Goal: Task Accomplishment & Management: Manage account settings

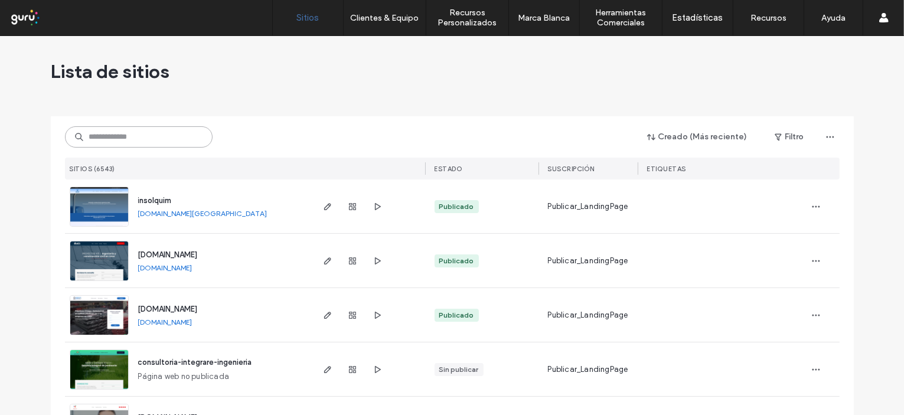
click at [120, 135] on input at bounding box center [139, 136] width 148 height 21
paste input "**********"
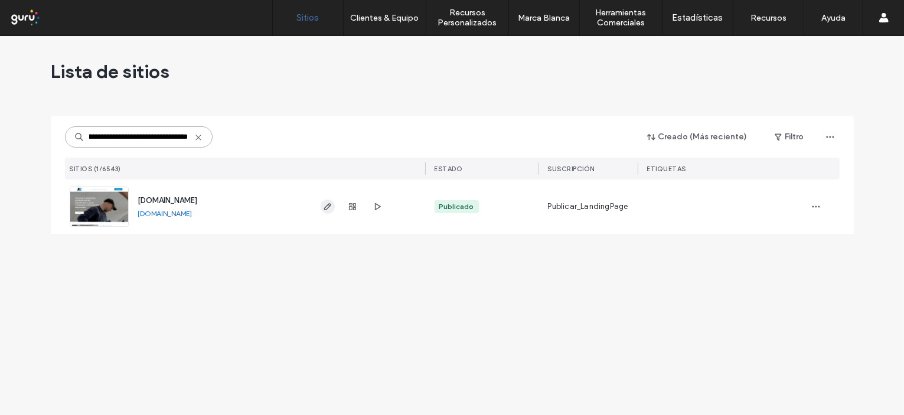
type input "**********"
click at [324, 207] on icon "button" at bounding box center [327, 206] width 9 height 9
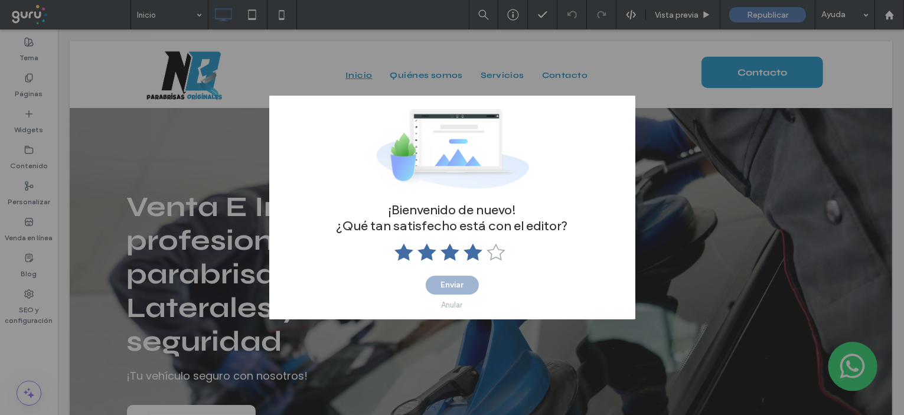
click at [473, 254] on use at bounding box center [472, 252] width 19 height 17
click at [455, 302] on div "Anular" at bounding box center [452, 304] width 21 height 9
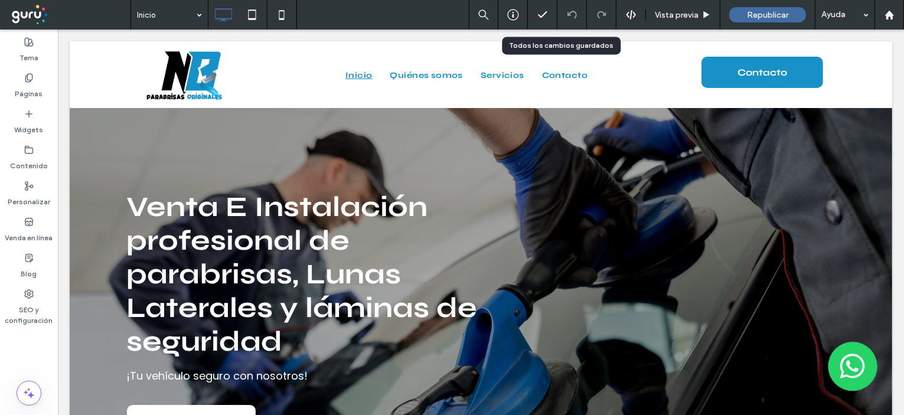
click at [535, 18] on div at bounding box center [542, 15] width 29 height 12
click at [508, 14] on icon at bounding box center [513, 15] width 12 height 12
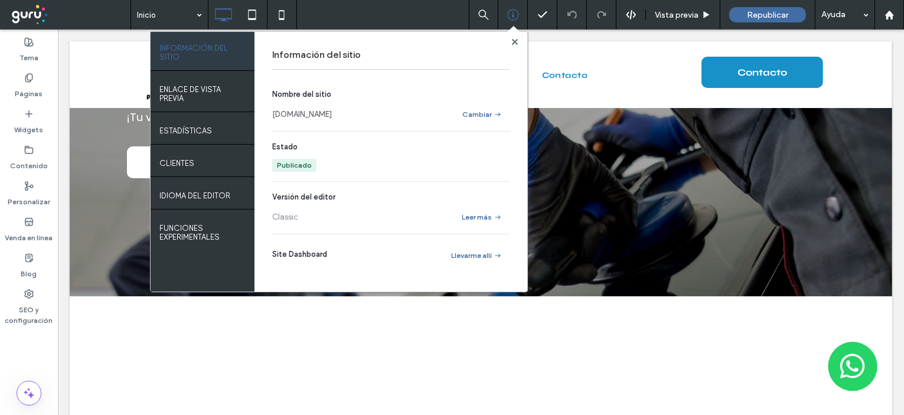
scroll to position [329, 0]
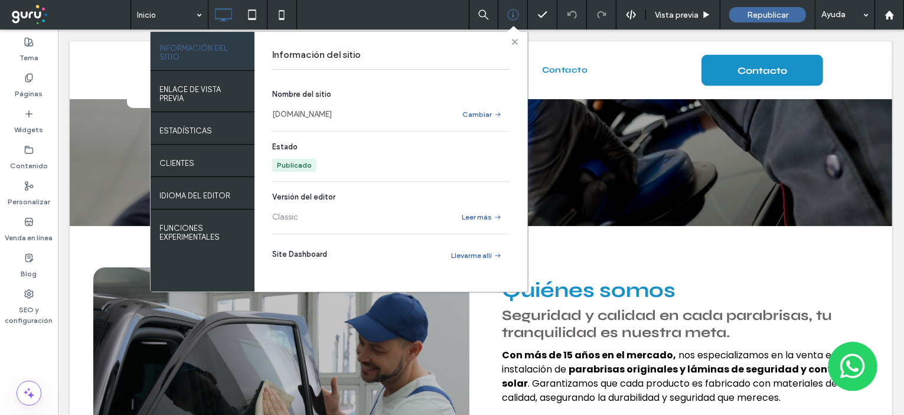
click at [512, 43] on use at bounding box center [514, 41] width 6 height 6
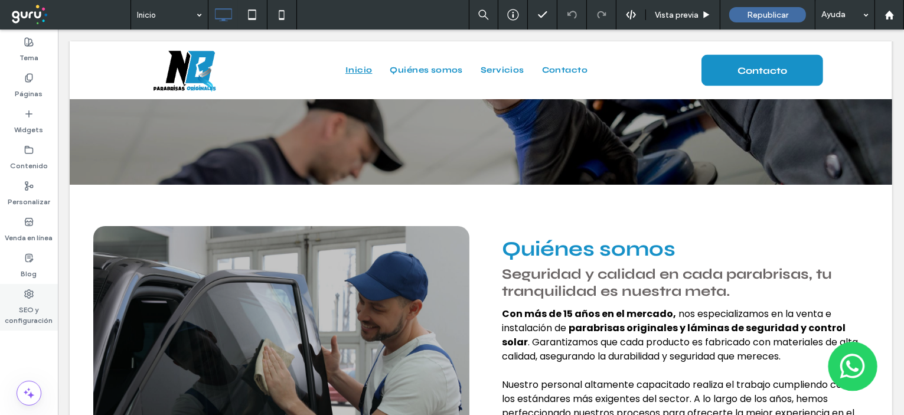
scroll to position [447, 0]
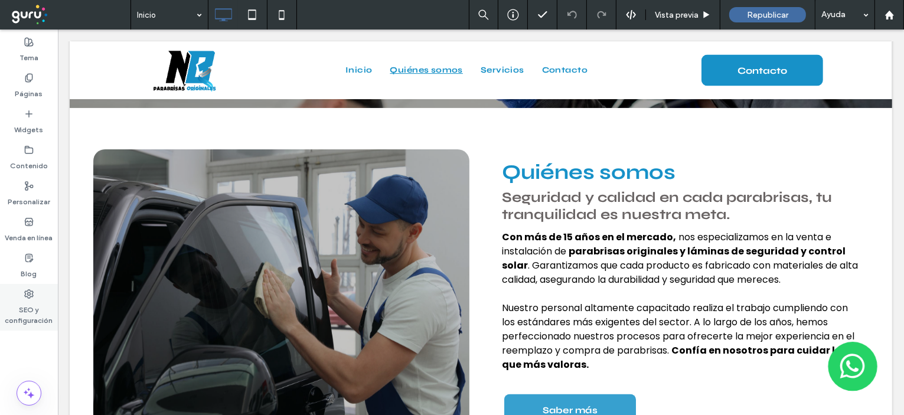
click at [27, 295] on use at bounding box center [29, 294] width 8 height 8
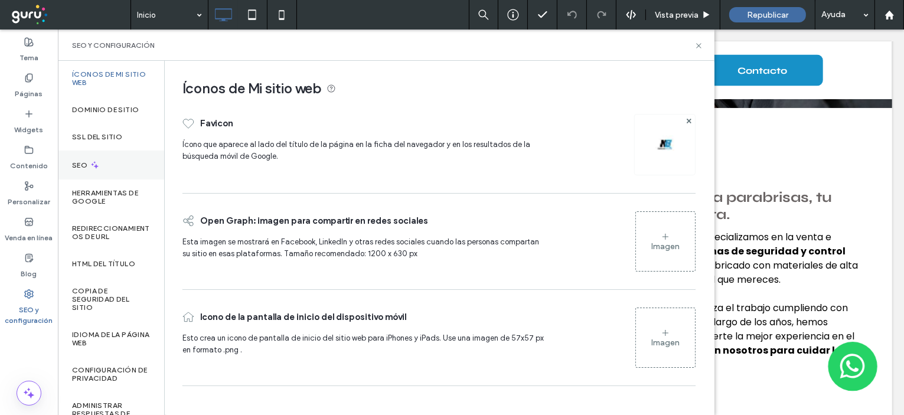
click at [89, 172] on div "SEO" at bounding box center [111, 165] width 106 height 29
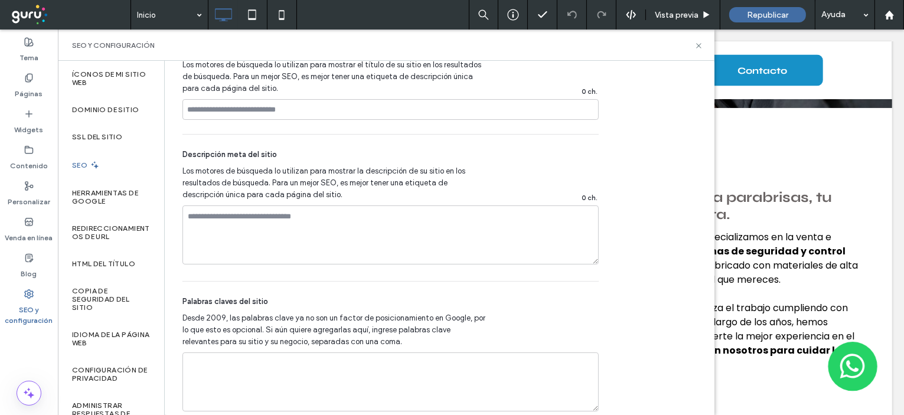
scroll to position [706, 0]
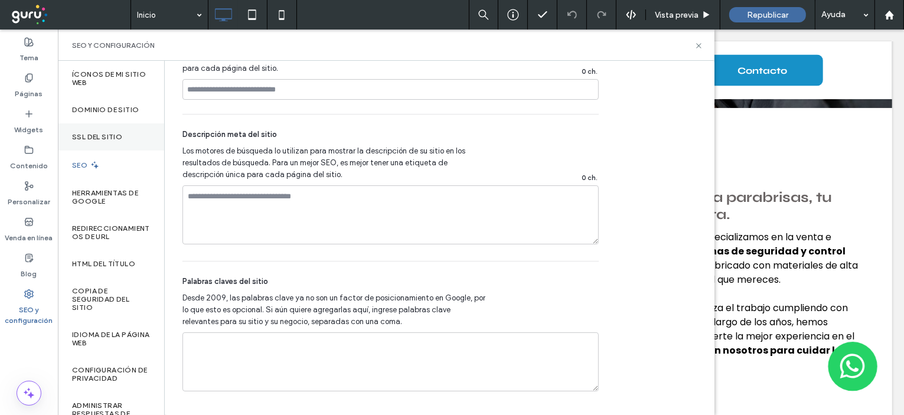
click at [113, 140] on label "SSL del sitio" at bounding box center [97, 137] width 50 height 8
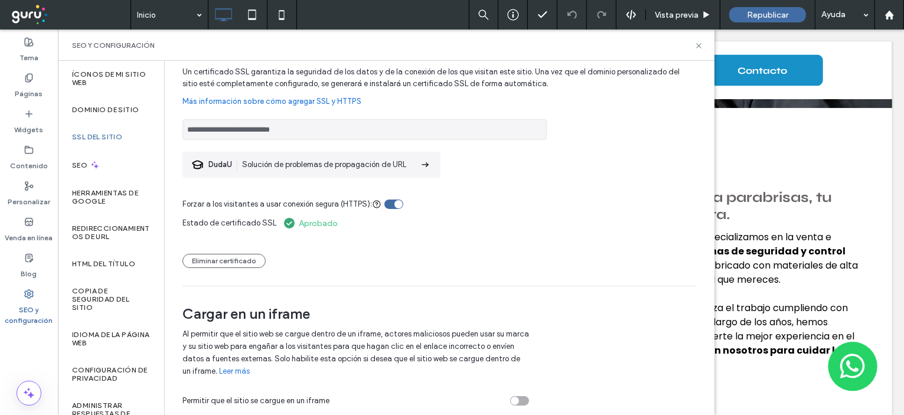
scroll to position [37, 0]
click at [90, 103] on div "Dominio de sitio" at bounding box center [111, 109] width 106 height 27
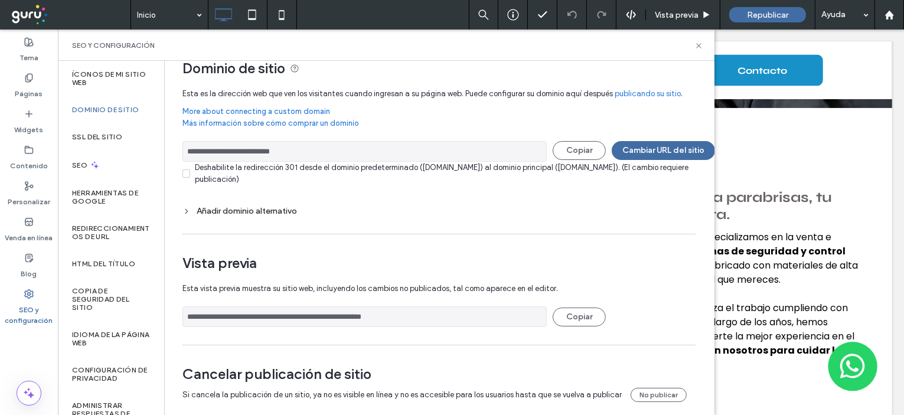
scroll to position [37, 0]
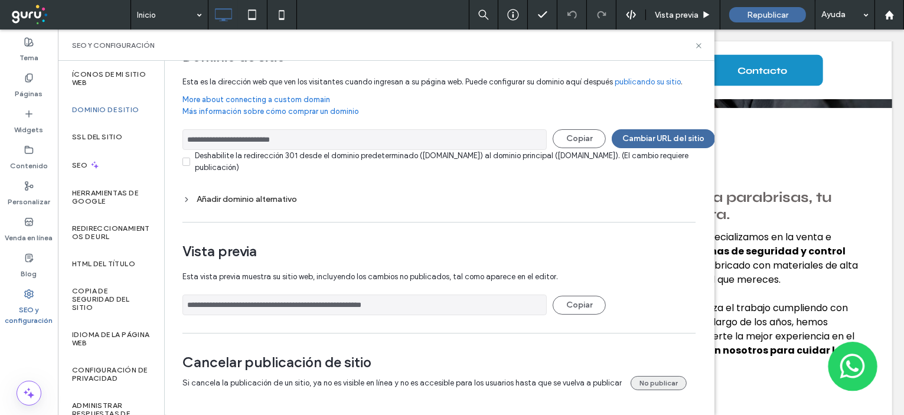
click at [664, 381] on button "No publicar" at bounding box center [658, 383] width 56 height 14
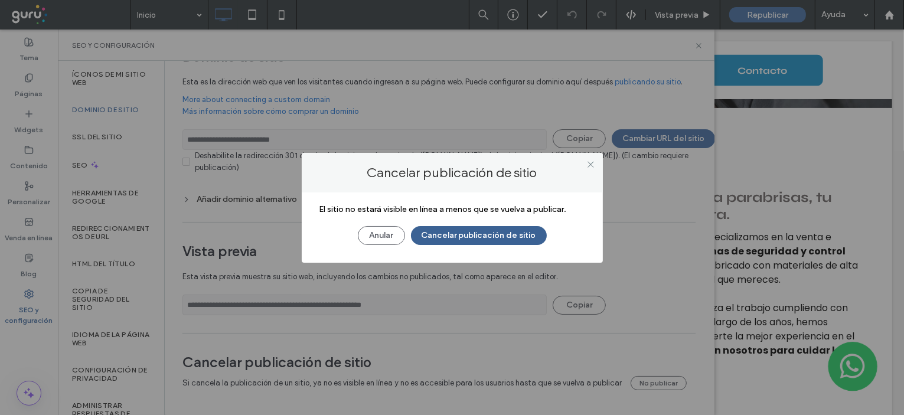
click at [455, 232] on button "Cancelar publicación de sitio" at bounding box center [479, 235] width 136 height 19
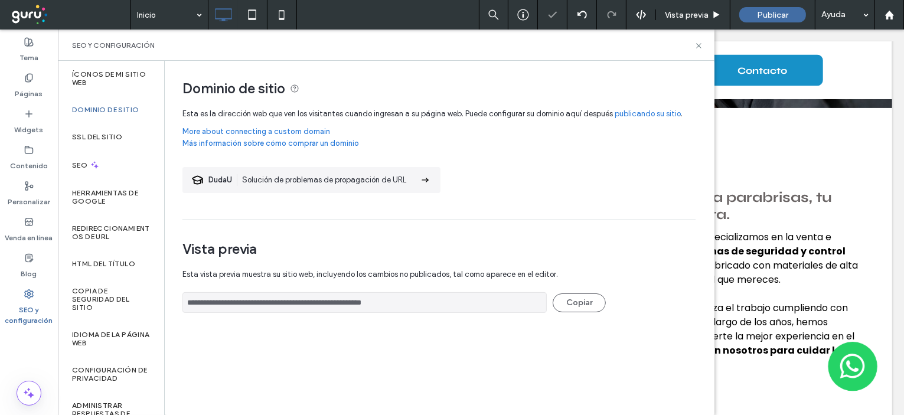
scroll to position [0, 0]
click at [698, 47] on icon at bounding box center [698, 45] width 9 height 9
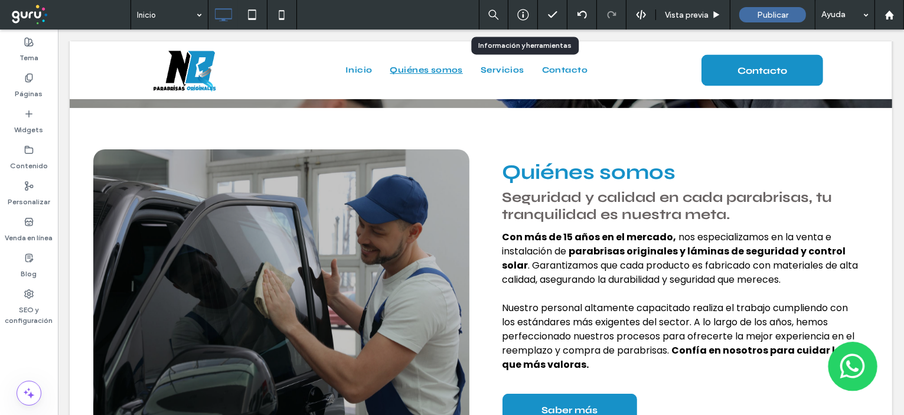
click at [514, 17] on div at bounding box center [522, 15] width 29 height 12
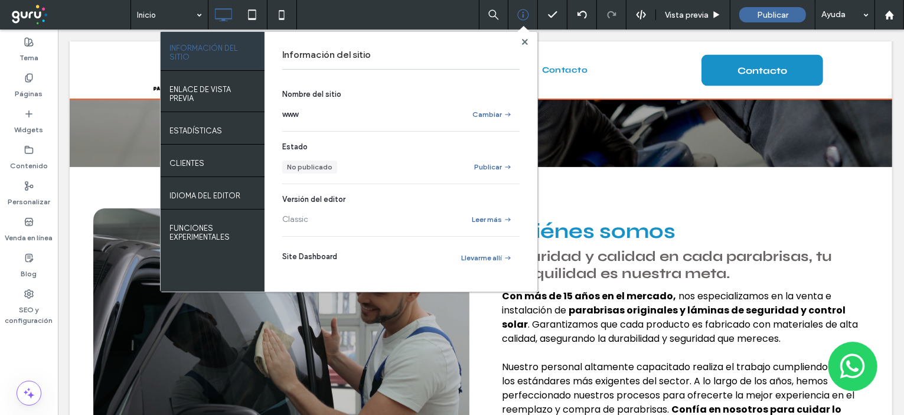
click at [629, 47] on div at bounding box center [480, 70] width 822 height 58
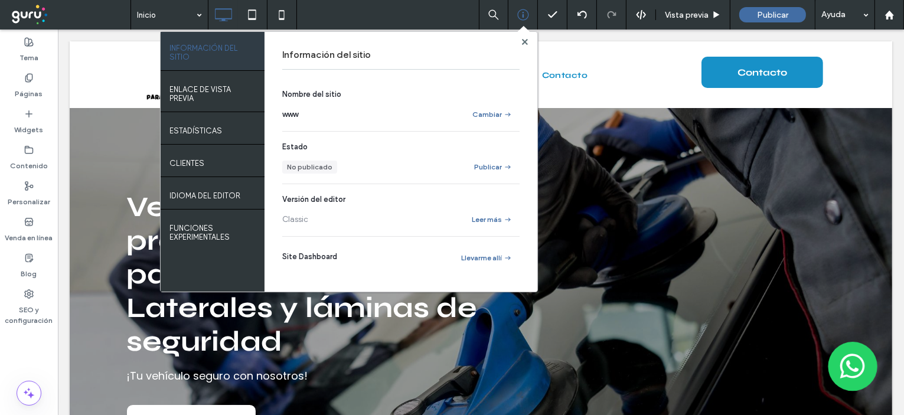
click at [528, 44] on div at bounding box center [524, 41] width 9 height 9
click at [526, 43] on use at bounding box center [524, 41] width 6 height 6
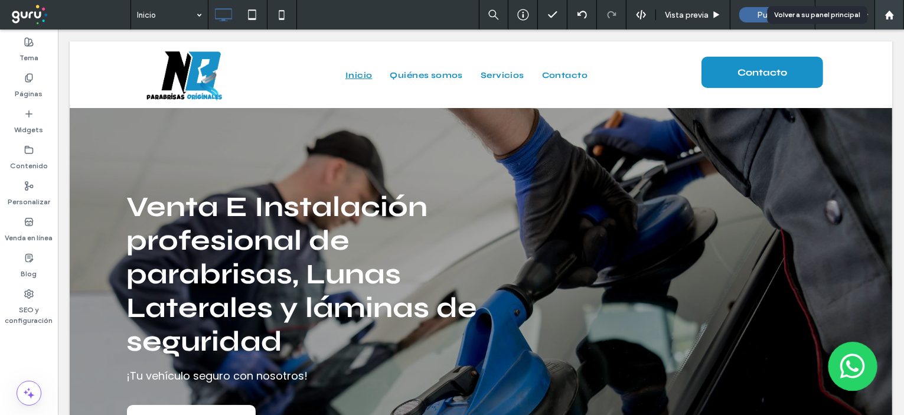
click at [883, 14] on div at bounding box center [889, 15] width 28 height 10
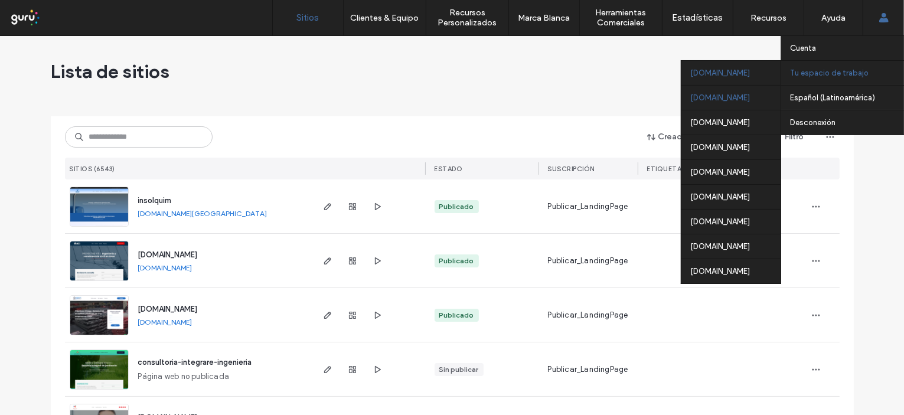
click at [723, 109] on div "colombia.publicar.guru" at bounding box center [730, 97] width 99 height 25
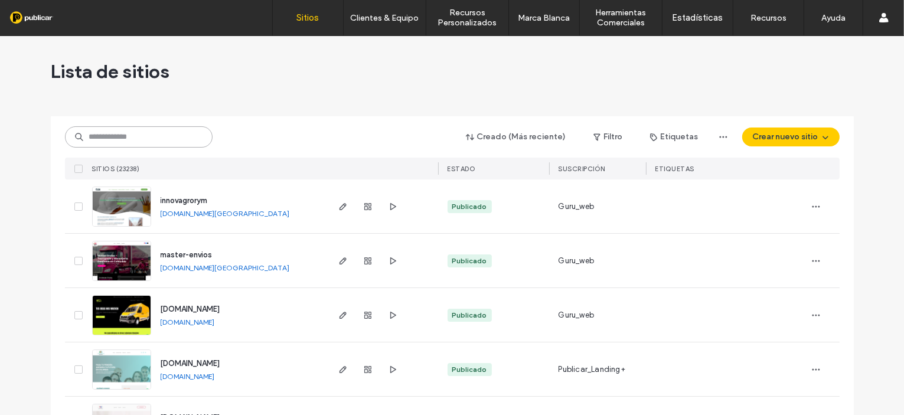
click at [83, 136] on input at bounding box center [139, 136] width 148 height 21
paste input "**********"
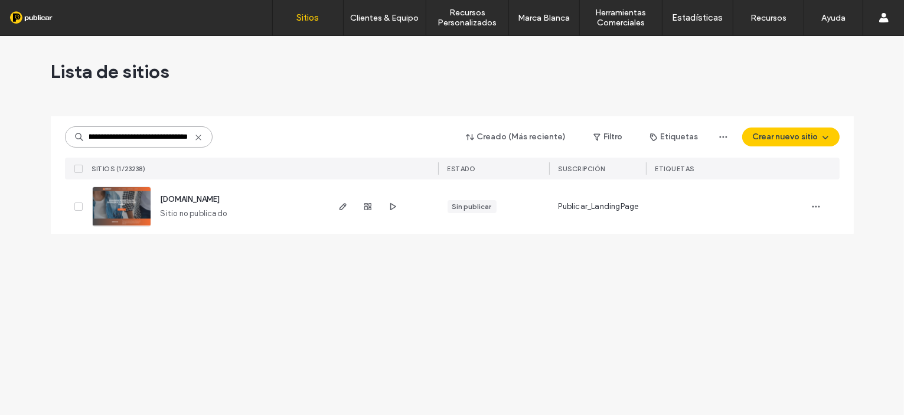
type input "**********"
click at [220, 200] on span "www.arquetipo-senalizacion.com" at bounding box center [191, 199] width 60 height 9
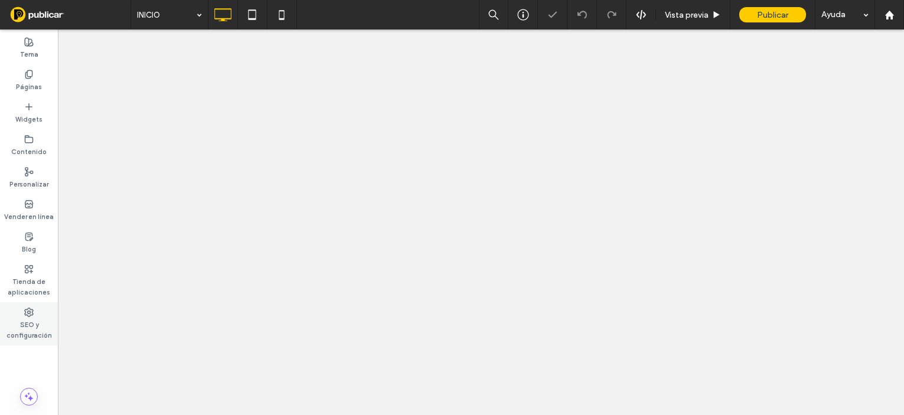
click at [25, 320] on label "SEO y configuración" at bounding box center [29, 329] width 58 height 24
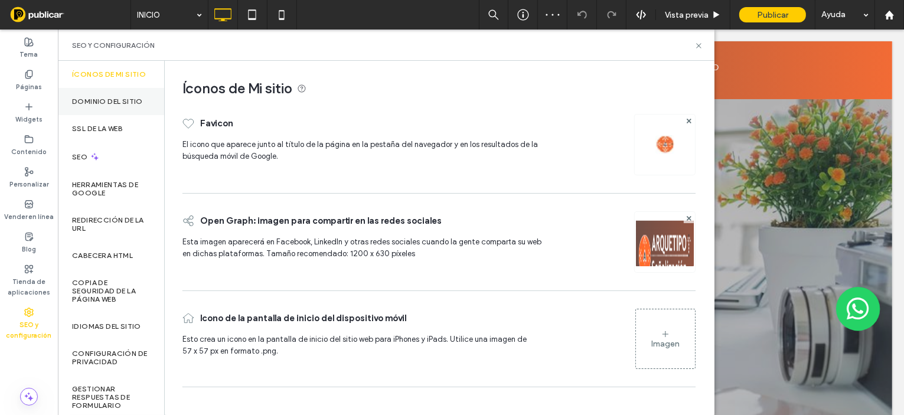
click at [106, 105] on label "Dominio del sitio" at bounding box center [107, 101] width 71 height 8
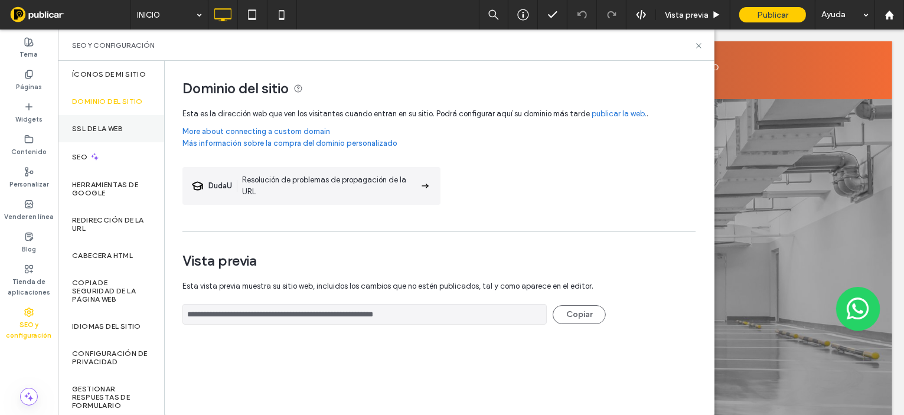
click at [104, 133] on label "SSL de la web" at bounding box center [97, 129] width 51 height 8
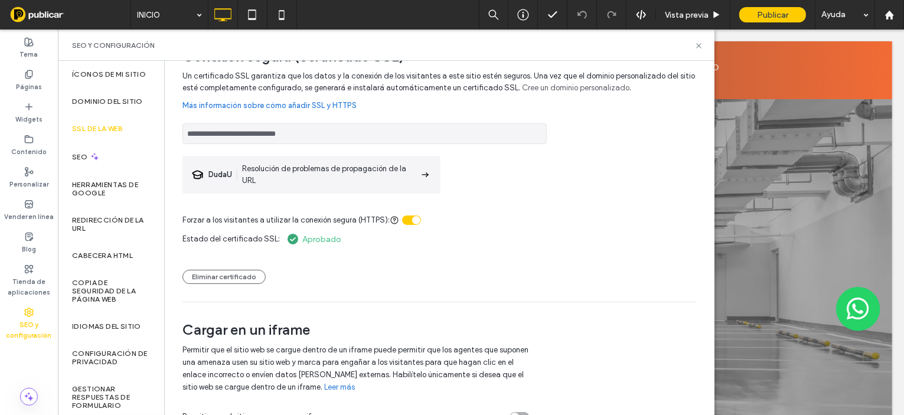
scroll to position [48, 0]
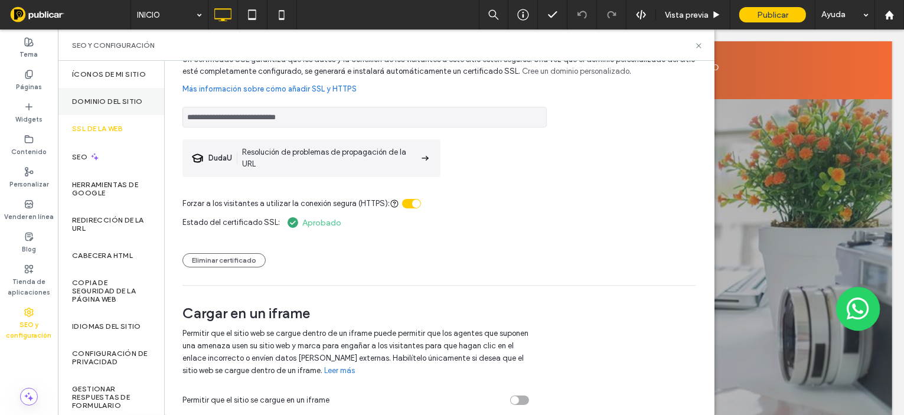
click at [114, 106] on label "Dominio del sitio" at bounding box center [107, 101] width 71 height 8
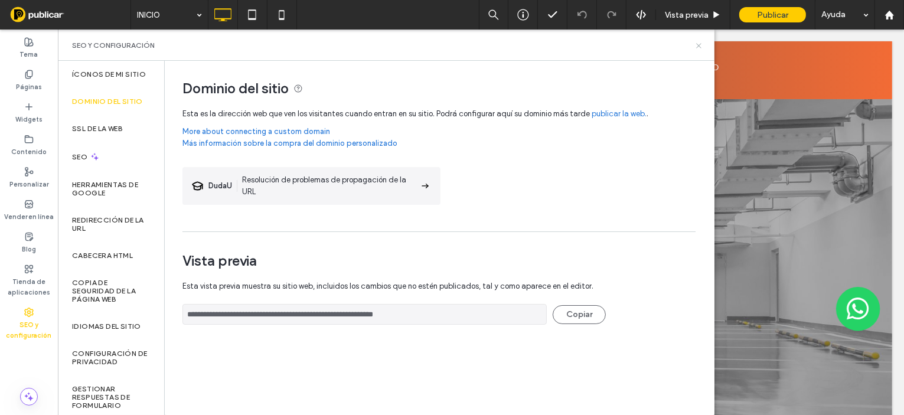
click at [698, 43] on icon at bounding box center [698, 45] width 9 height 9
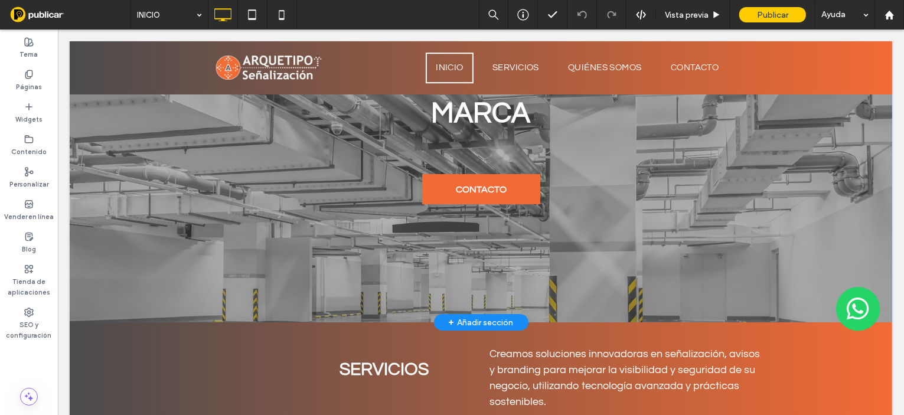
scroll to position [0, 0]
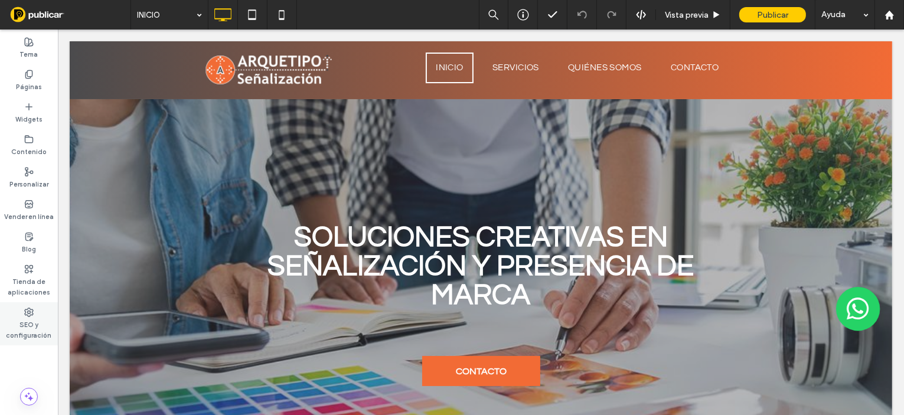
click at [34, 305] on div "SEO y configuración" at bounding box center [29, 323] width 58 height 43
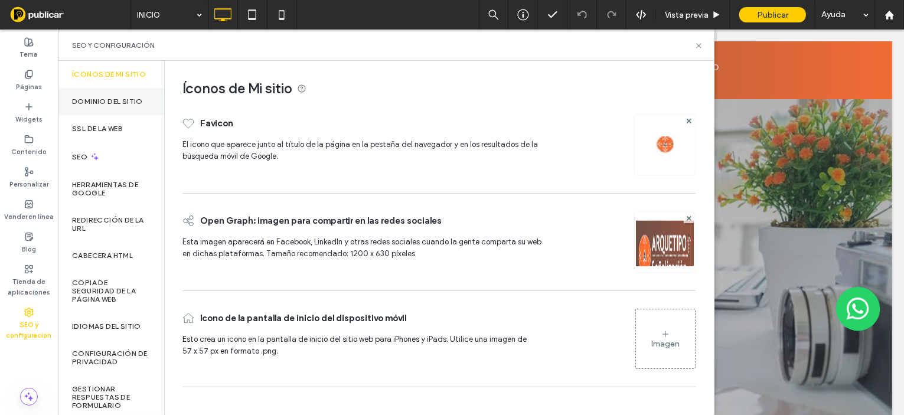
click at [83, 106] on label "Dominio del sitio" at bounding box center [107, 101] width 71 height 8
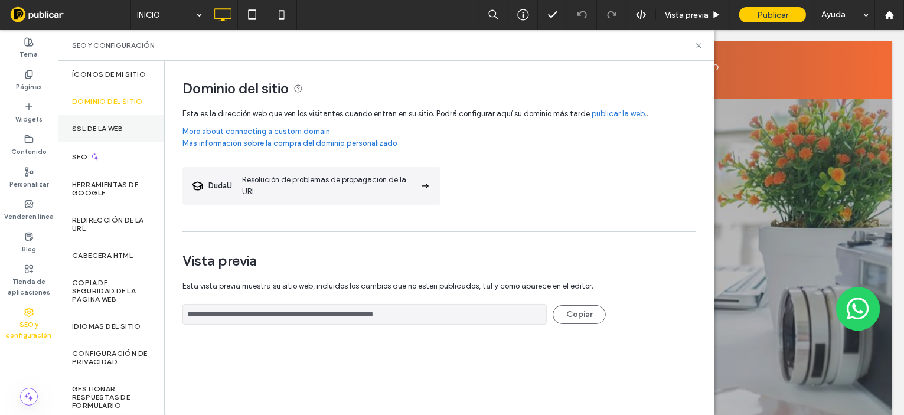
click at [93, 133] on label "SSL de la web" at bounding box center [97, 129] width 51 height 8
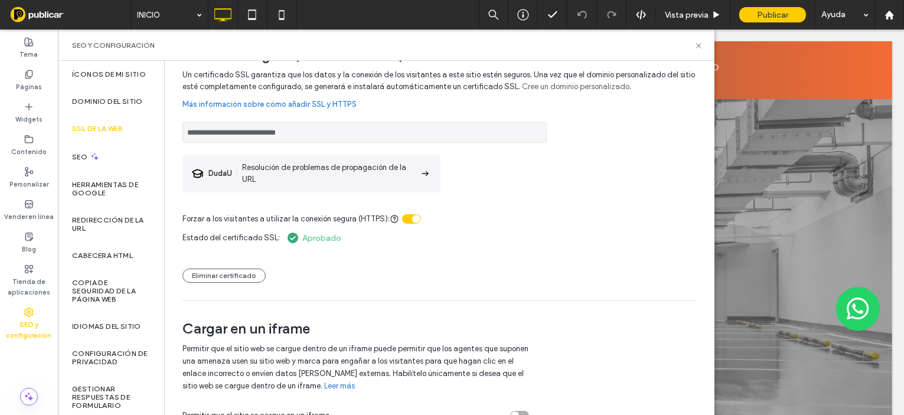
scroll to position [48, 0]
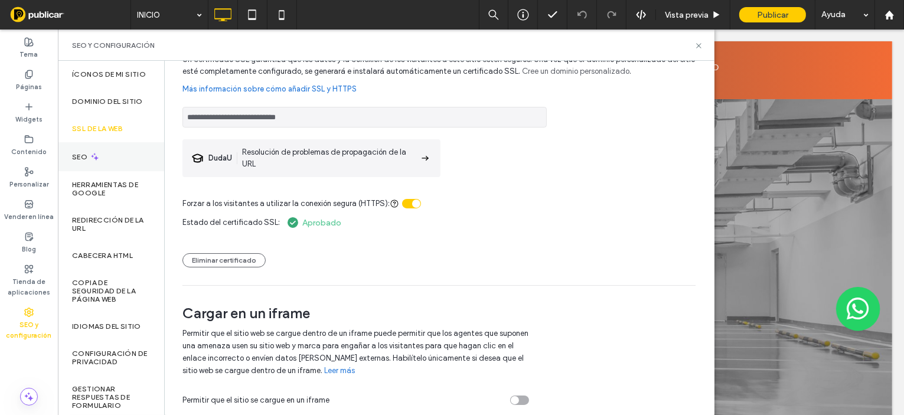
click at [128, 168] on div "SEO" at bounding box center [111, 156] width 106 height 29
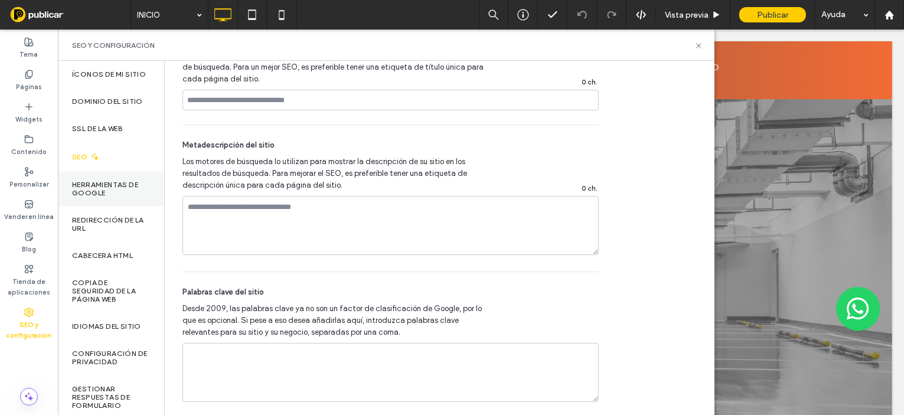
scroll to position [855, 0]
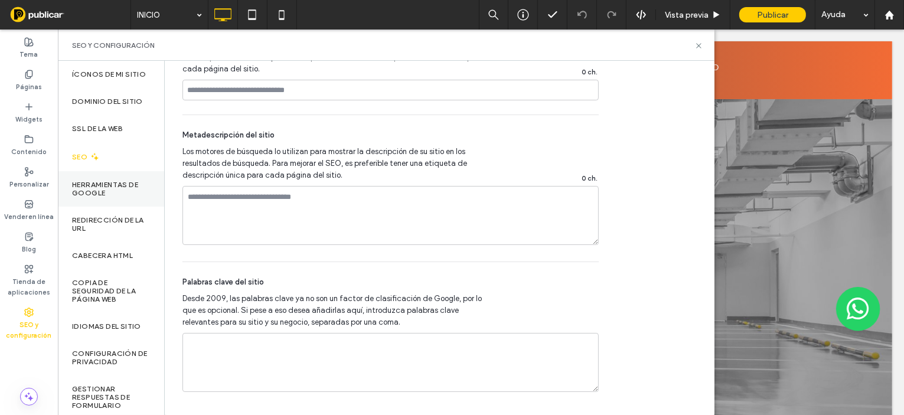
click at [93, 197] on label "Herramientas de Google" at bounding box center [111, 189] width 78 height 17
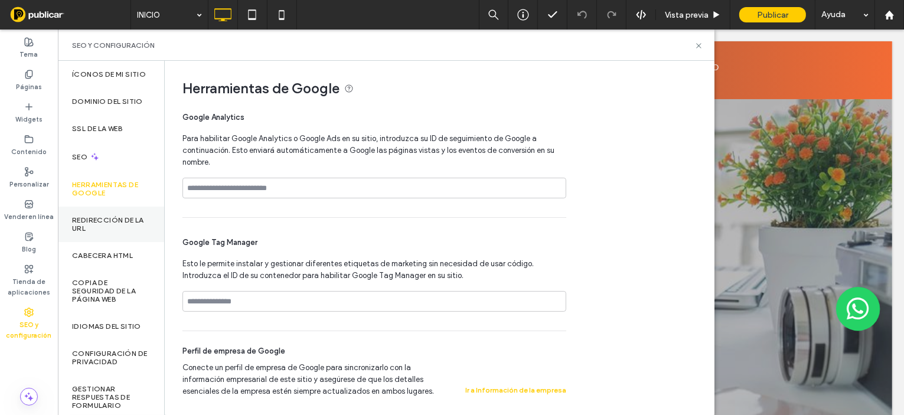
click at [113, 232] on label "Redirección de la URL" at bounding box center [111, 224] width 78 height 17
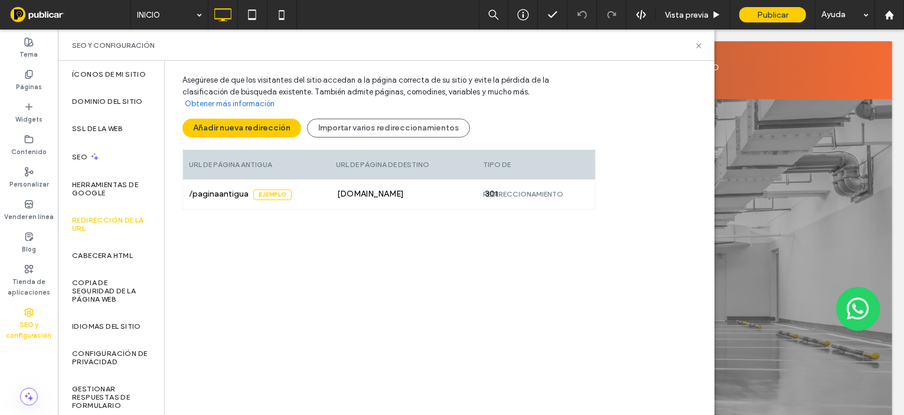
scroll to position [144, 0]
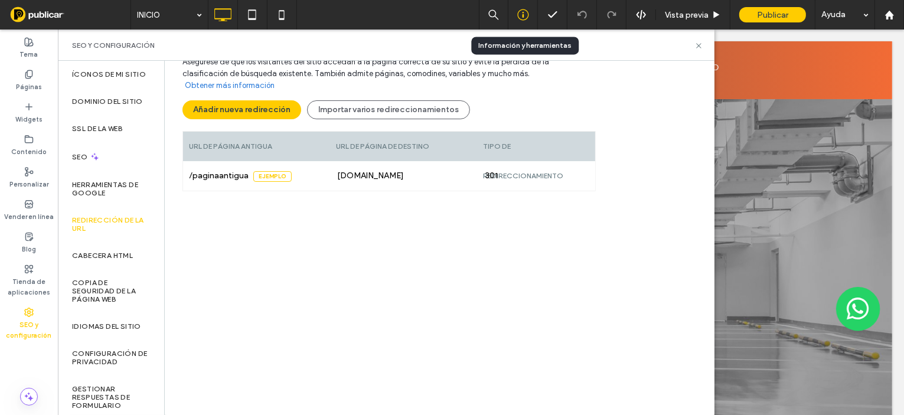
click at [527, 23] on div at bounding box center [523, 15] width 30 height 30
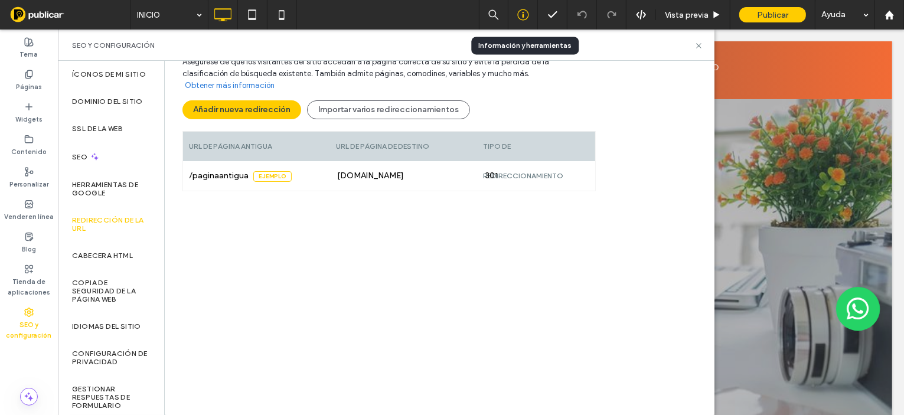
click at [525, 17] on icon at bounding box center [523, 15] width 12 height 12
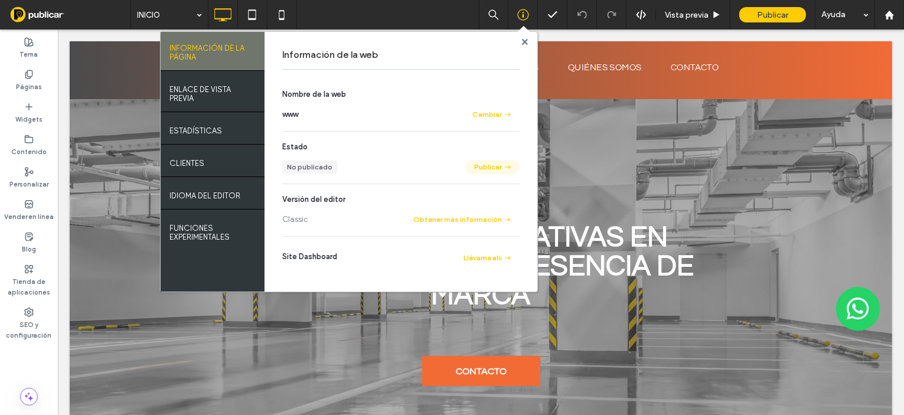
click at [506, 162] on icon "button" at bounding box center [507, 166] width 9 height 9
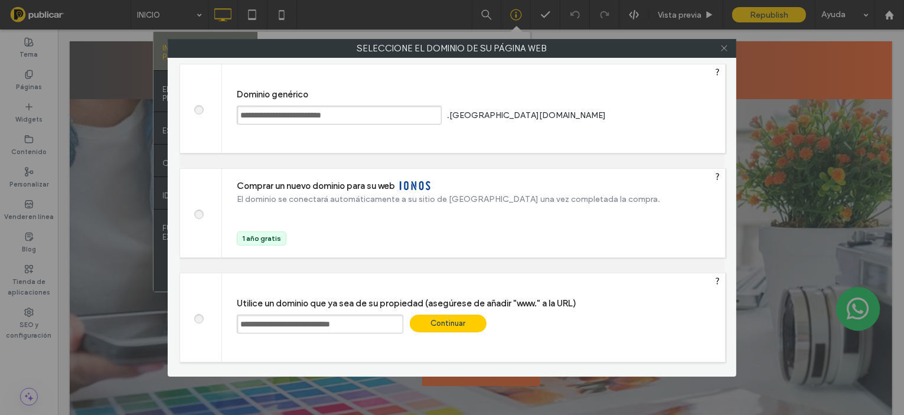
click at [722, 47] on icon at bounding box center [724, 48] width 9 height 9
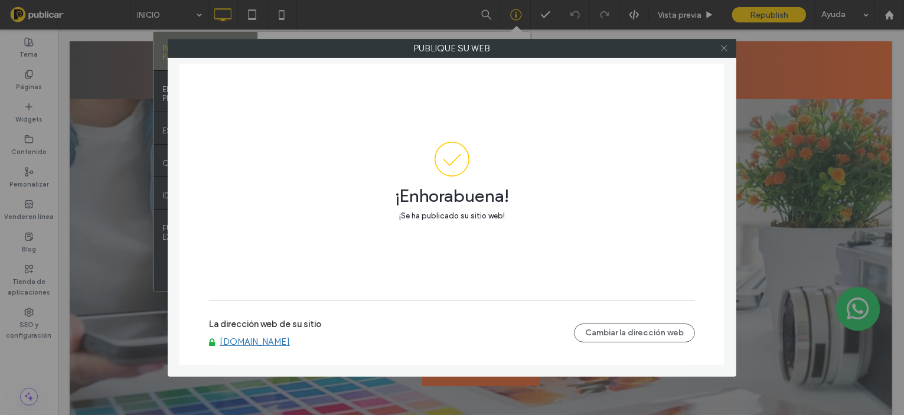
click at [725, 51] on icon at bounding box center [724, 48] width 9 height 9
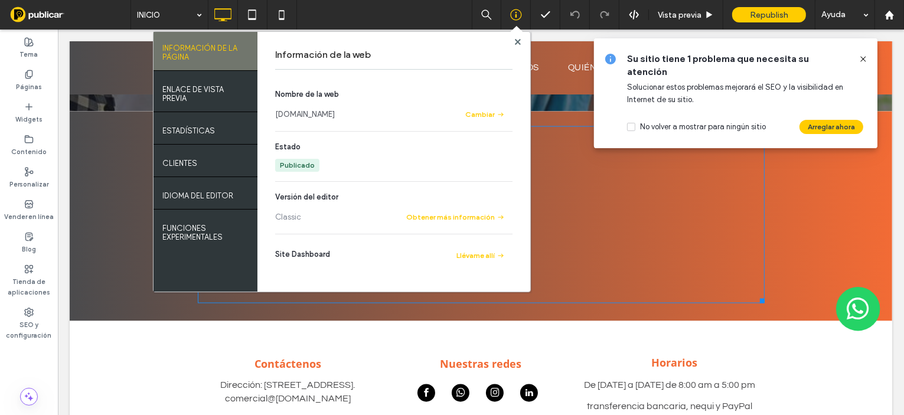
scroll to position [2177, 0]
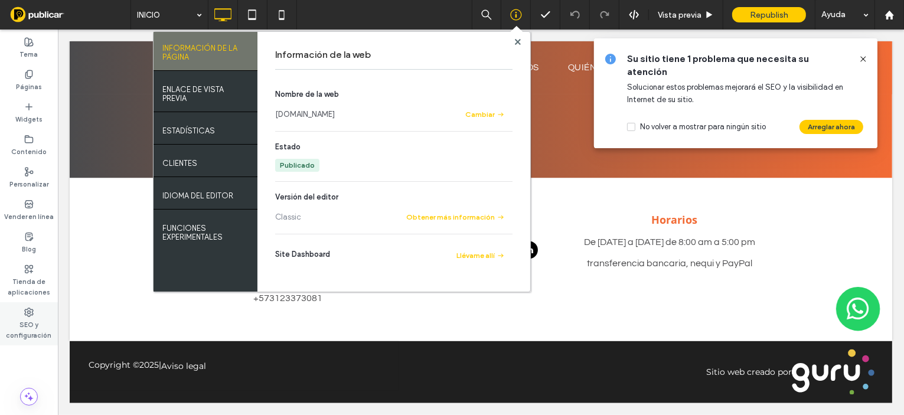
click at [36, 323] on label "SEO y configuración" at bounding box center [29, 329] width 58 height 24
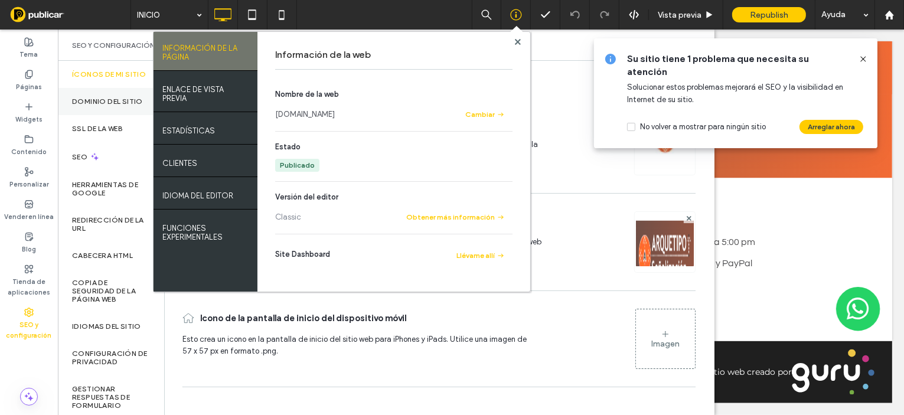
click at [97, 106] on label "Dominio del sitio" at bounding box center [107, 101] width 71 height 8
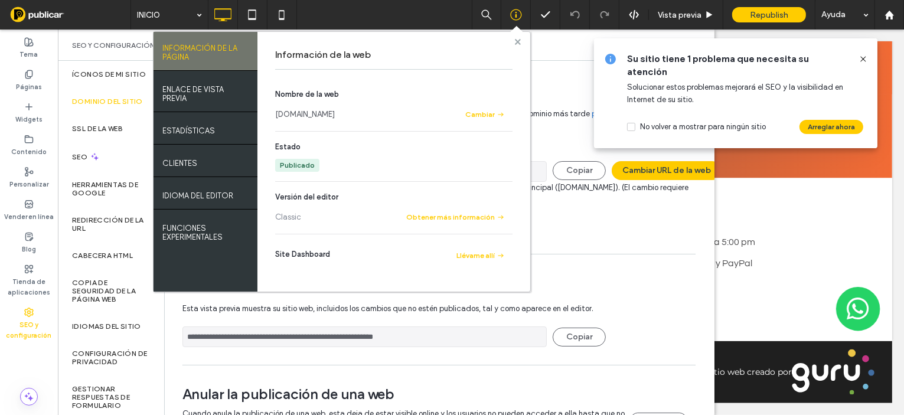
click at [519, 44] on use at bounding box center [517, 41] width 6 height 6
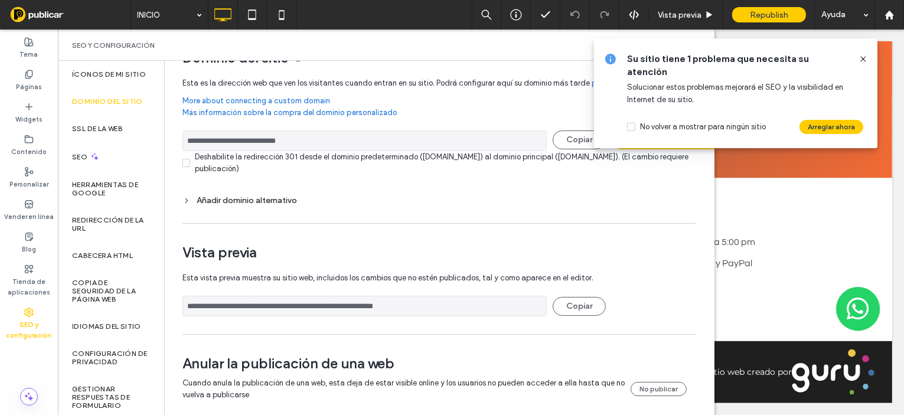
scroll to position [47, 0]
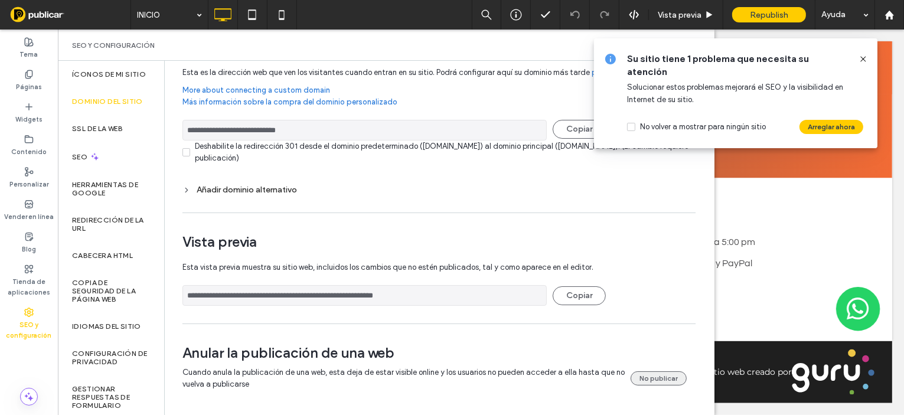
click at [630, 373] on button "No publicar" at bounding box center [658, 378] width 56 height 14
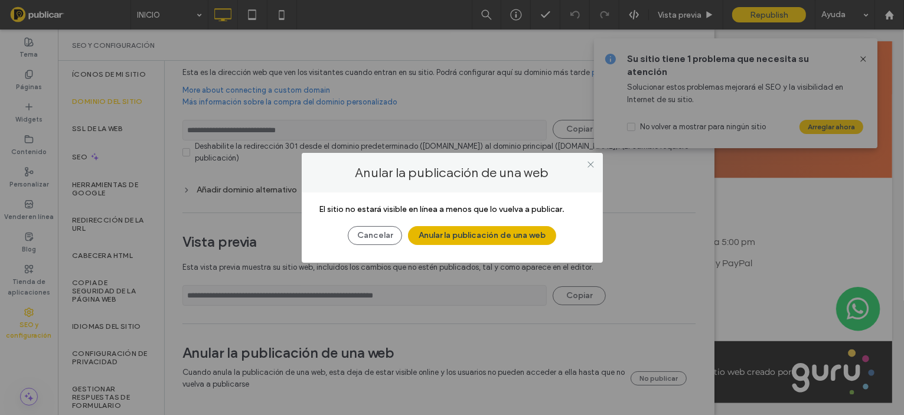
click at [478, 233] on button "Anular la publicación de una web" at bounding box center [482, 235] width 148 height 19
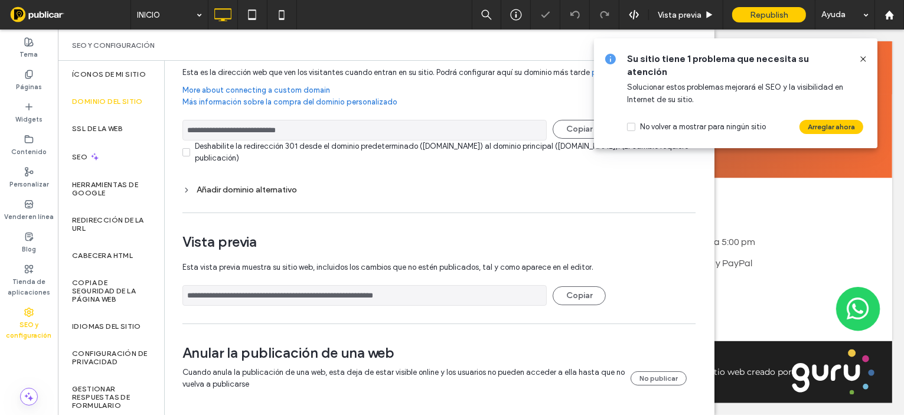
scroll to position [0, 0]
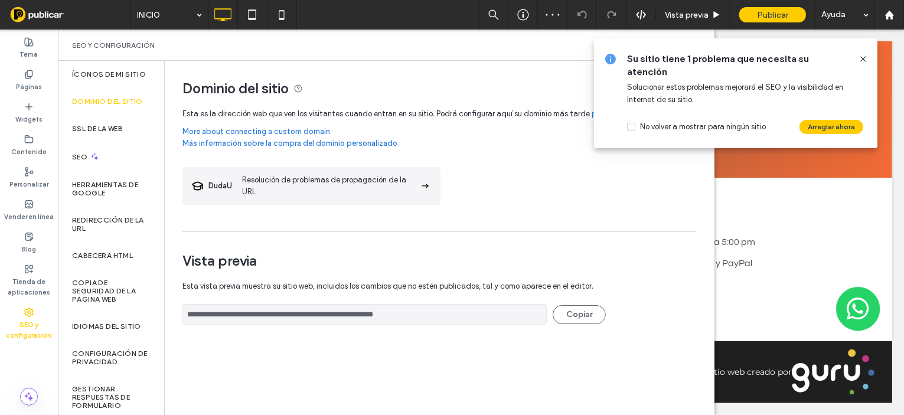
drag, startPoint x: 864, startPoint y: 58, endPoint x: 777, endPoint y: 9, distance: 99.9
click at [864, 58] on use at bounding box center [862, 58] width 5 height 5
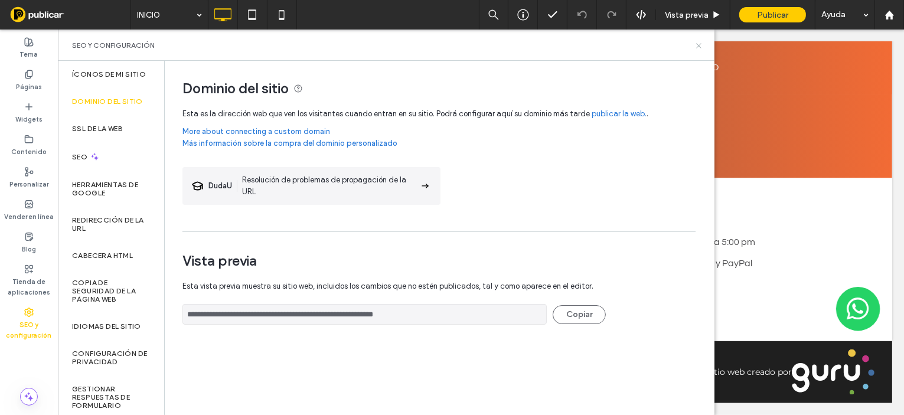
click at [699, 44] on icon at bounding box center [698, 45] width 9 height 9
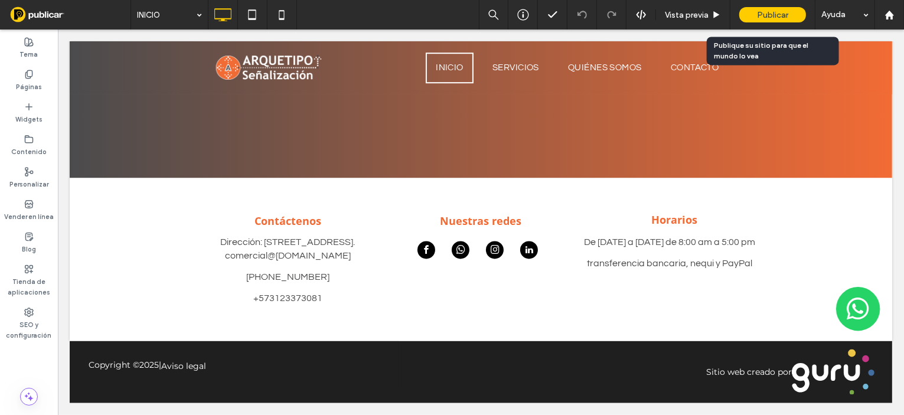
click at [752, 18] on div "Publicar" at bounding box center [772, 14] width 67 height 15
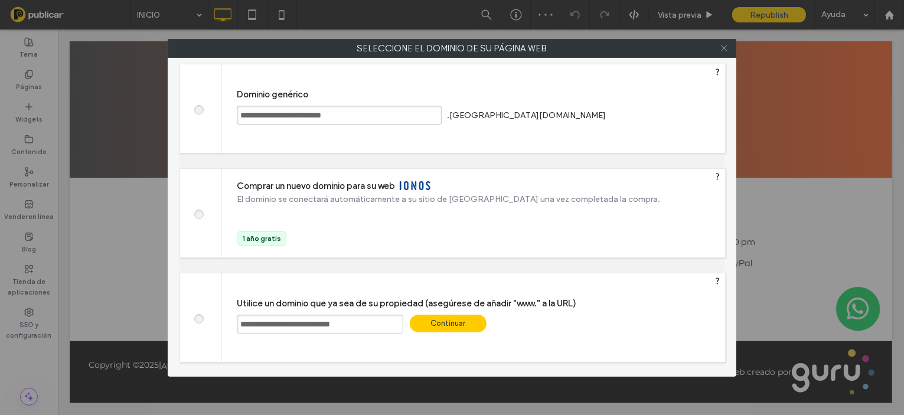
click at [727, 45] on icon at bounding box center [724, 48] width 9 height 9
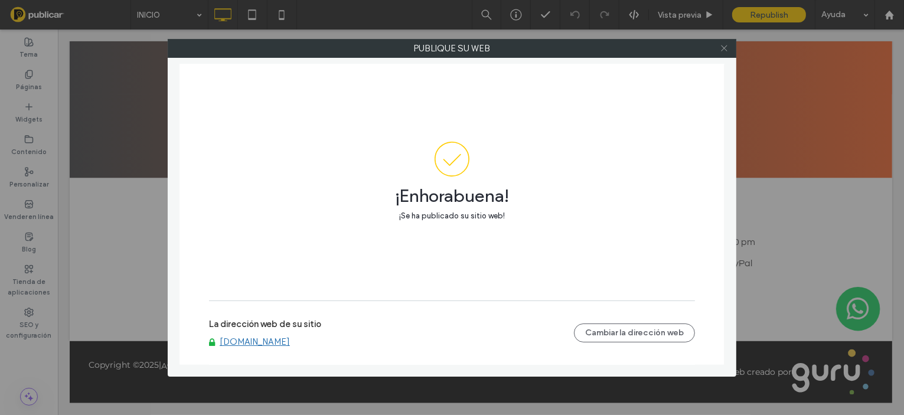
click at [727, 47] on icon at bounding box center [724, 48] width 9 height 9
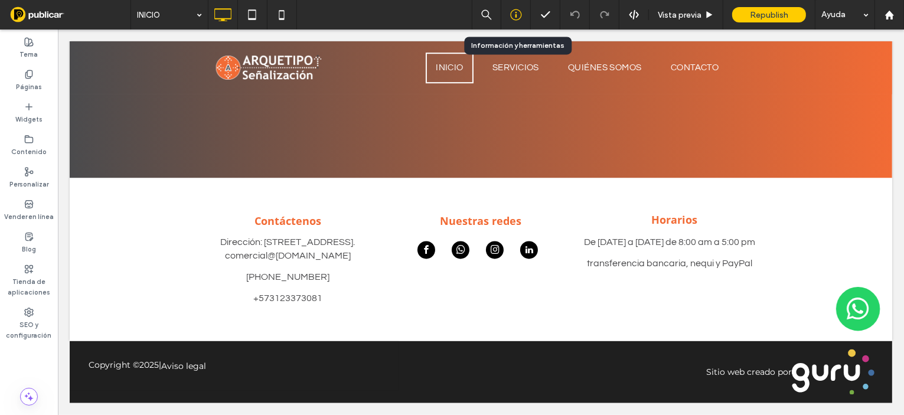
click at [517, 22] on div at bounding box center [516, 15] width 30 height 30
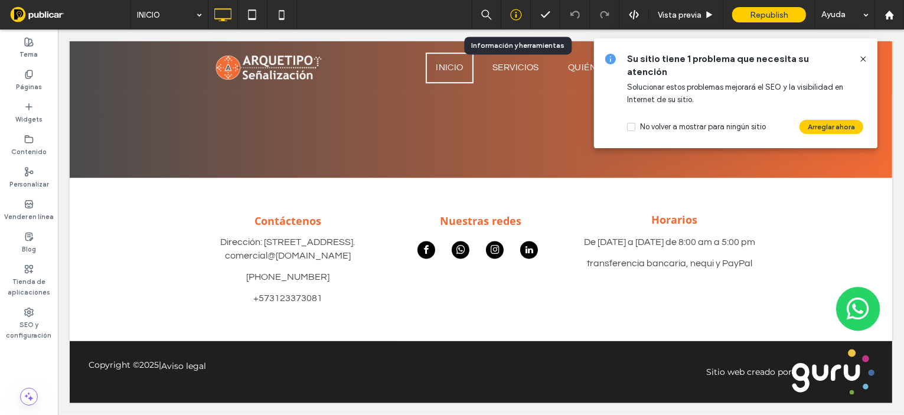
click at [517, 22] on div at bounding box center [516, 15] width 30 height 30
click at [864, 56] on icon at bounding box center [862, 58] width 9 height 9
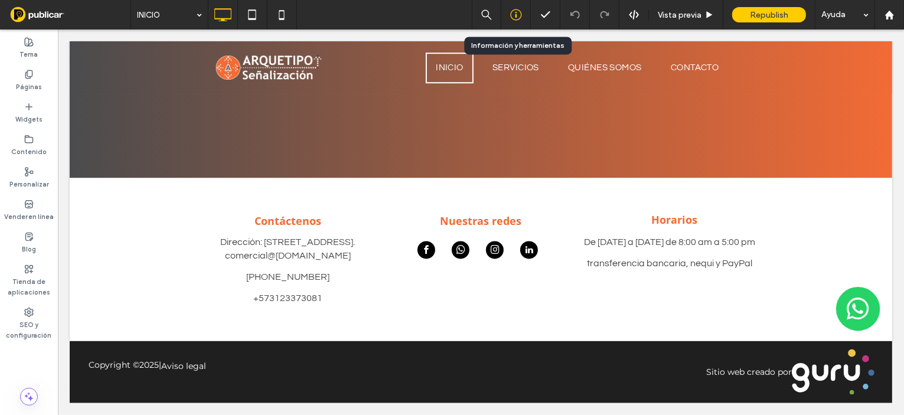
click at [507, 12] on div at bounding box center [515, 15] width 29 height 12
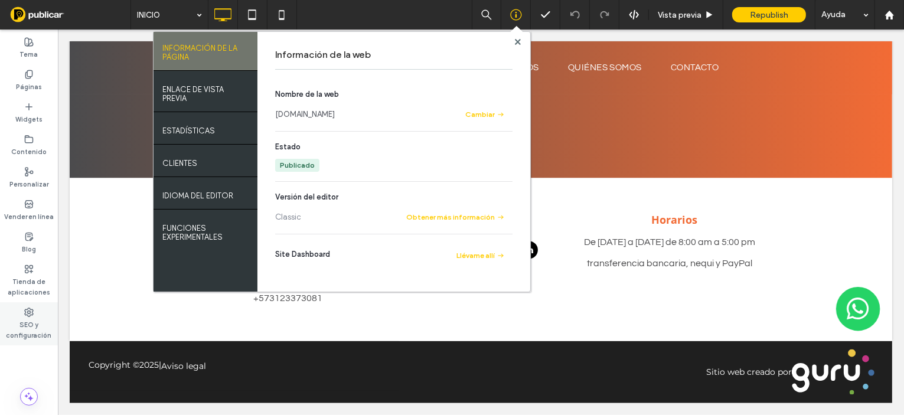
click at [31, 325] on label "SEO y configuración" at bounding box center [29, 329] width 58 height 24
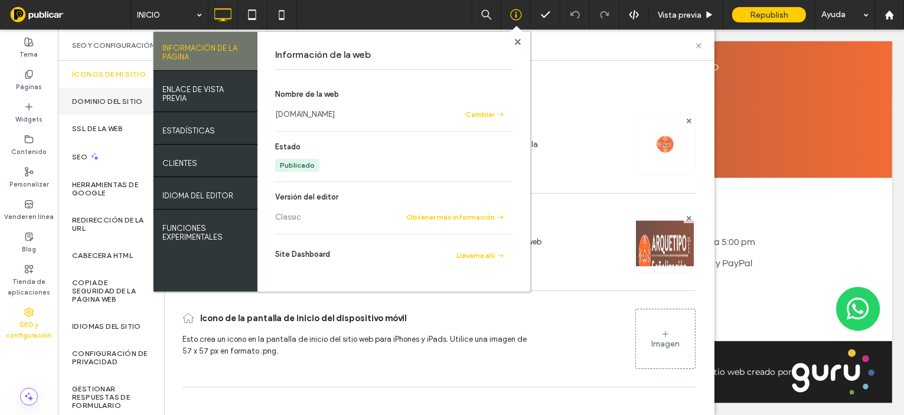
click at [113, 115] on div "Dominio del sitio" at bounding box center [111, 101] width 106 height 27
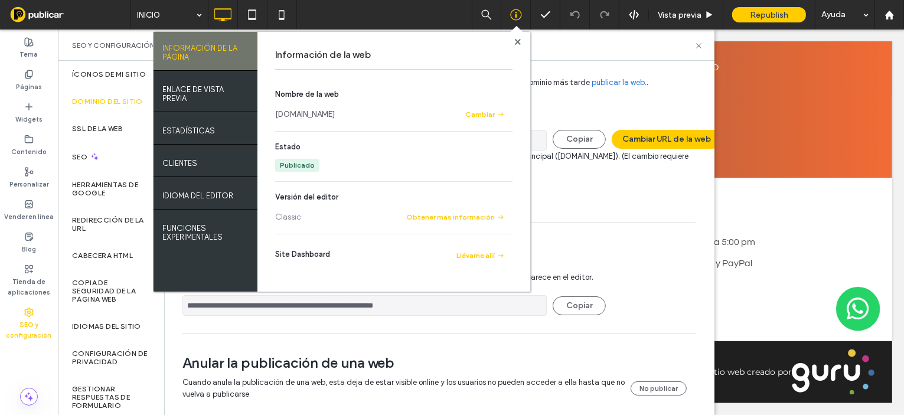
scroll to position [47, 0]
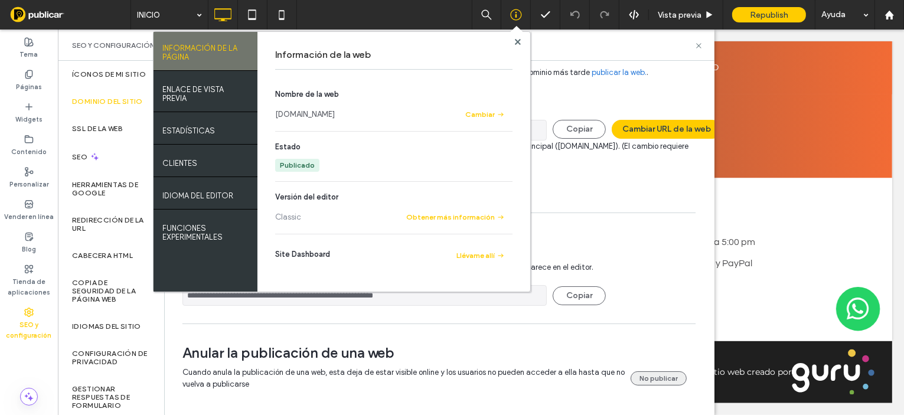
click at [633, 371] on button "No publicar" at bounding box center [658, 378] width 56 height 14
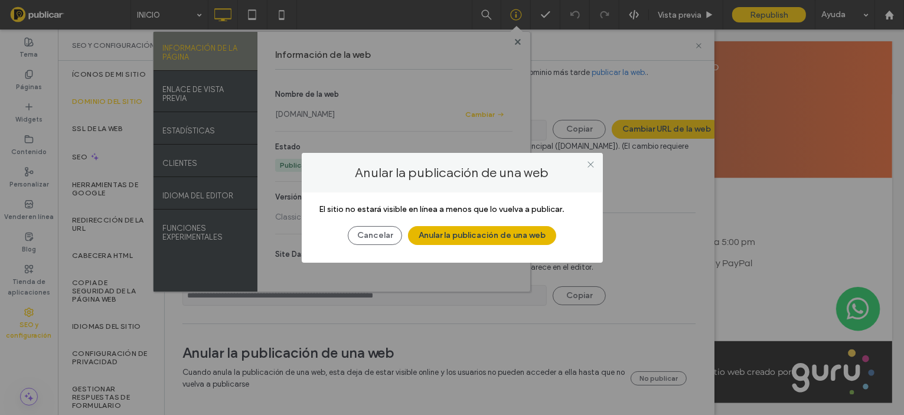
click at [472, 227] on button "Anular la publicación de una web" at bounding box center [482, 235] width 148 height 19
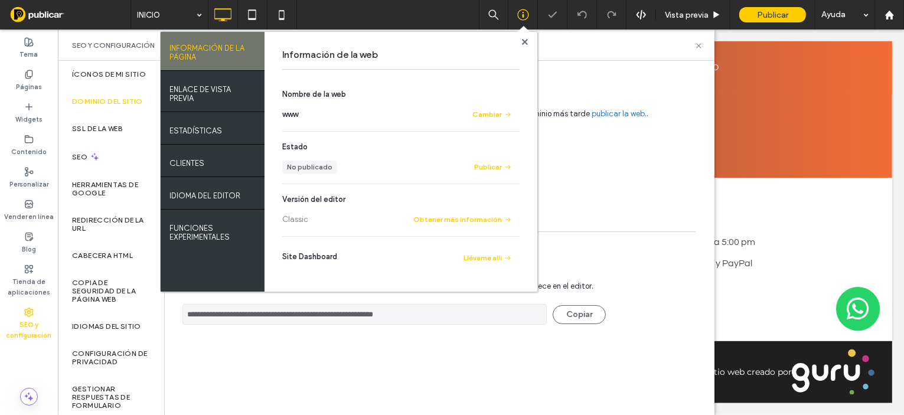
scroll to position [0, 0]
click at [526, 43] on use at bounding box center [524, 41] width 6 height 6
